Goal: Navigation & Orientation: Find specific page/section

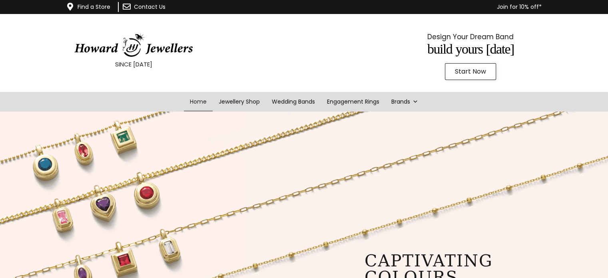
click at [82, 7] on link "Find a Store" at bounding box center [94, 7] width 33 height 8
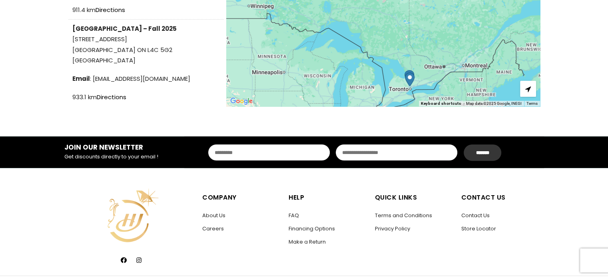
scroll to position [280, 0]
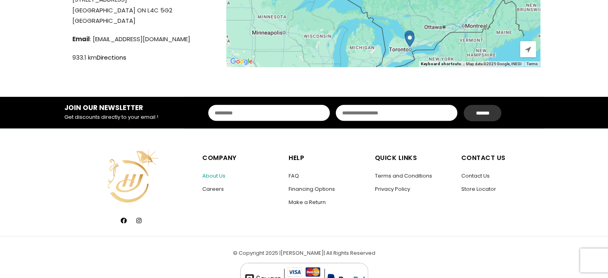
click at [221, 172] on link "About Us" at bounding box center [213, 176] width 23 height 8
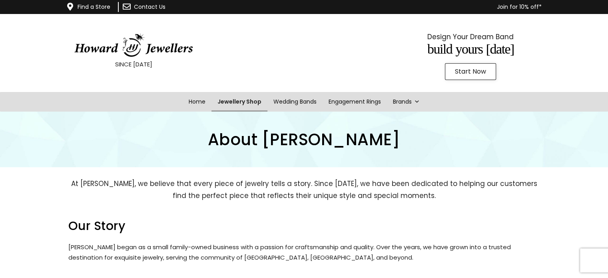
click at [248, 102] on link "Jewellery Shop" at bounding box center [240, 102] width 56 height 20
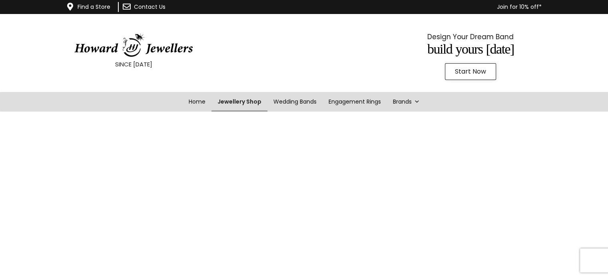
click at [240, 100] on link "Jewellery Shop" at bounding box center [240, 102] width 56 height 20
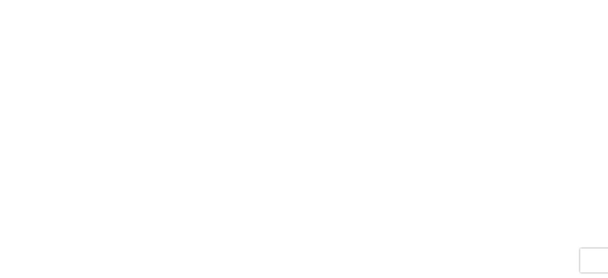
scroll to position [232, 0]
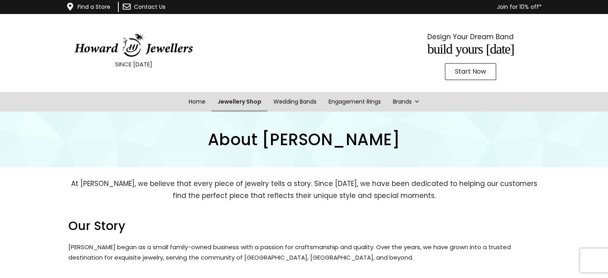
click at [256, 103] on link "Jewellery Shop" at bounding box center [240, 102] width 56 height 20
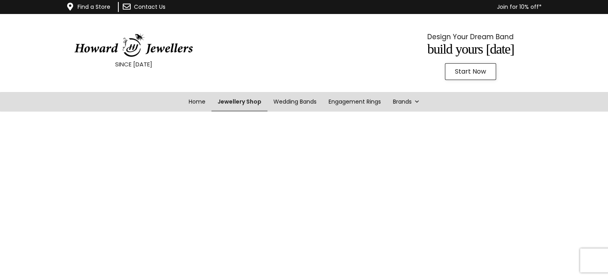
click at [244, 105] on link "Jewellery Shop" at bounding box center [240, 102] width 56 height 20
click at [170, 51] on img at bounding box center [134, 45] width 120 height 24
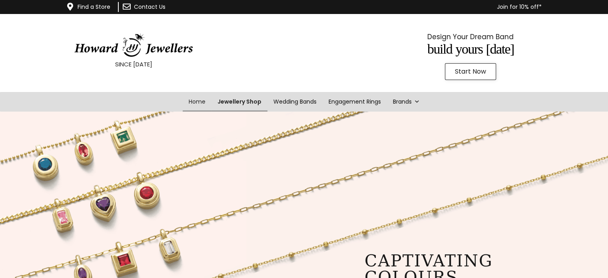
click at [256, 107] on link "Jewellery Shop" at bounding box center [240, 102] width 56 height 20
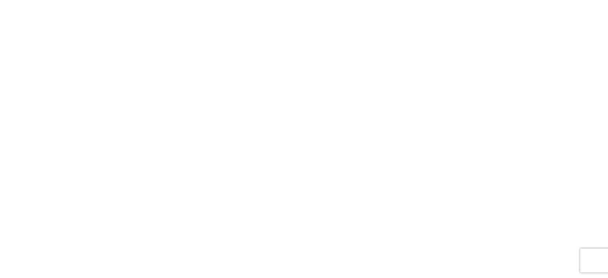
scroll to position [192, 0]
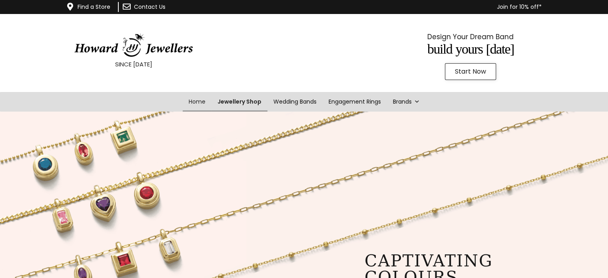
click at [257, 100] on link "Jewellery Shop" at bounding box center [240, 102] width 56 height 20
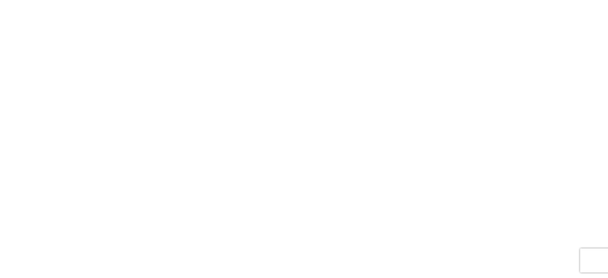
scroll to position [80, 0]
